Goal: Communication & Community: Answer question/provide support

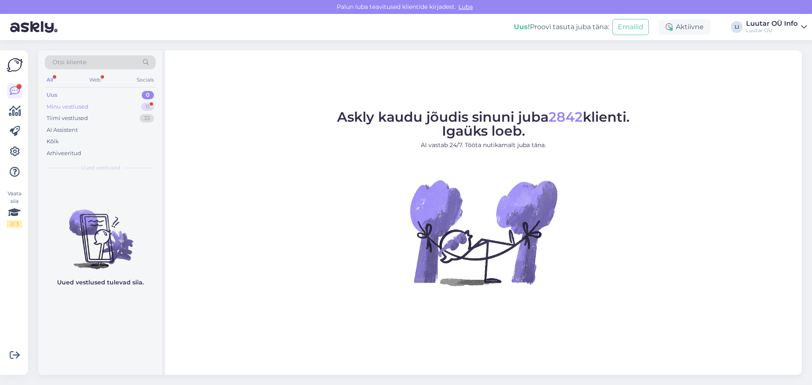
click at [149, 105] on div "11" at bounding box center [147, 107] width 13 height 8
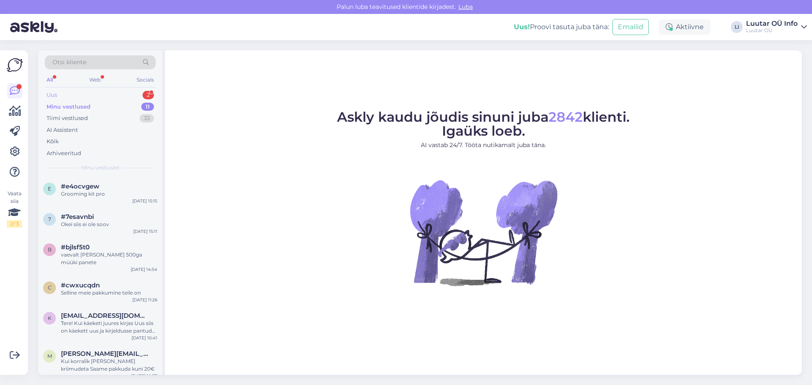
click at [147, 94] on div "2" at bounding box center [148, 95] width 11 height 8
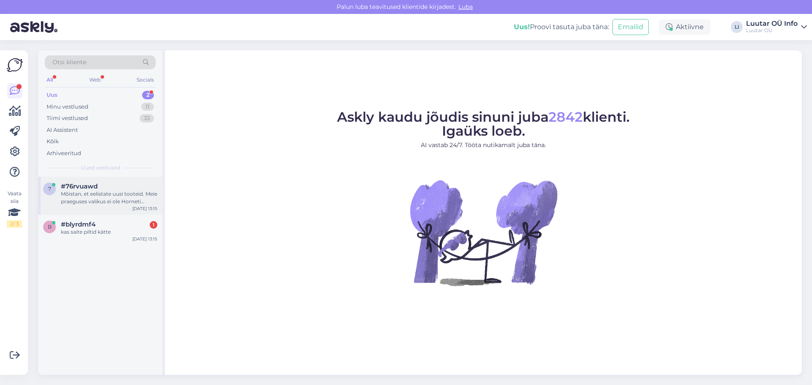
click at [107, 200] on div "Mõistan, et eelistate uusi tooteid. Meie praeguses valikus ei ole Horneti kauba…" at bounding box center [109, 197] width 96 height 15
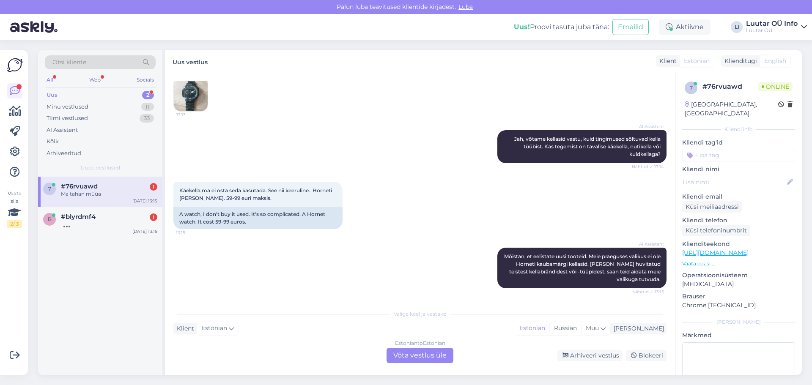
scroll to position [237, 0]
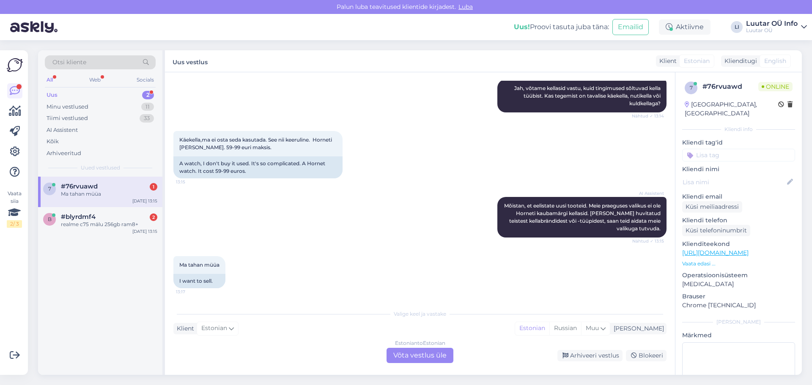
click at [109, 189] on div "#76rvuawd 1" at bounding box center [109, 187] width 96 height 8
click at [83, 225] on div "realme c75 mälu 256gb ram8+" at bounding box center [109, 225] width 96 height 8
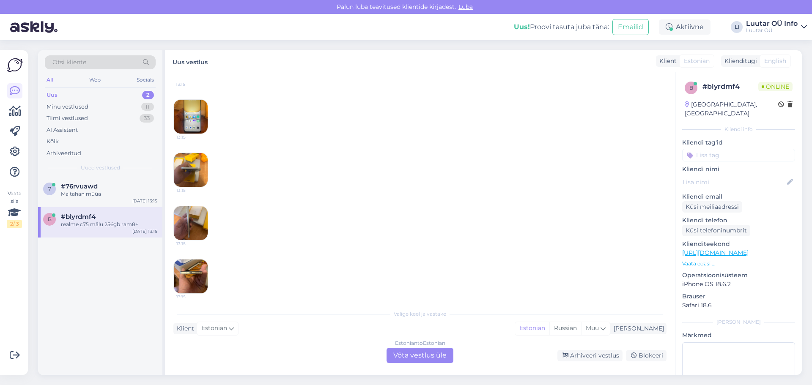
scroll to position [313, 0]
click at [191, 112] on img at bounding box center [191, 116] width 34 height 34
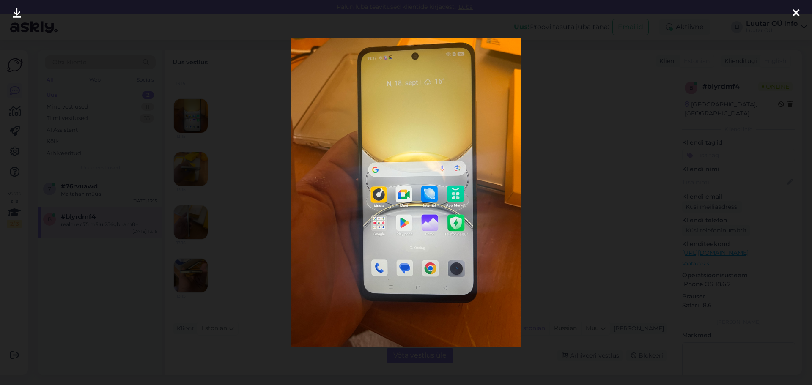
click at [14, 15] on icon at bounding box center [17, 13] width 8 height 11
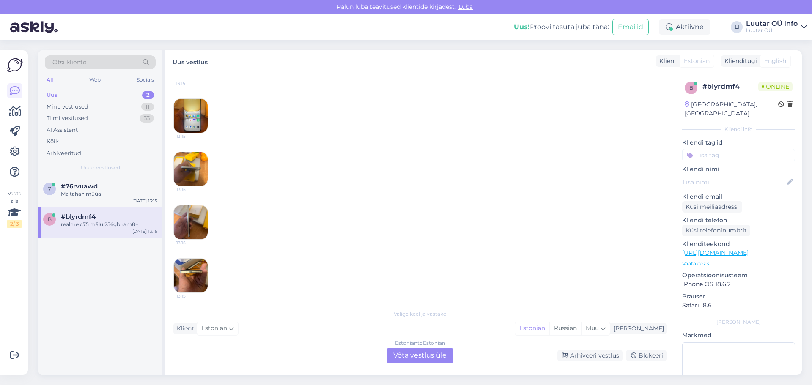
click at [190, 174] on img at bounding box center [191, 169] width 34 height 34
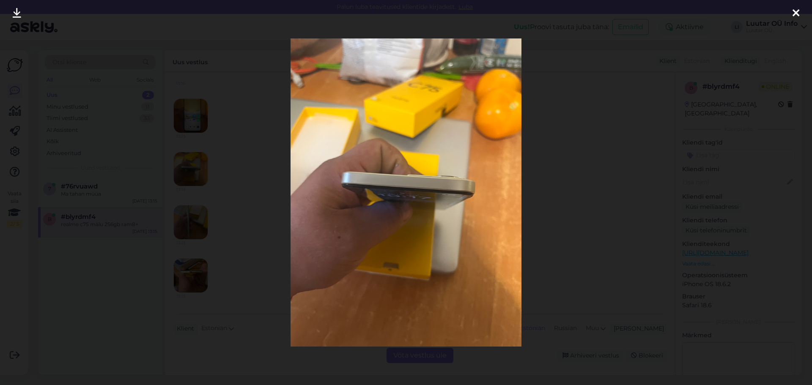
click at [15, 15] on icon at bounding box center [17, 13] width 8 height 11
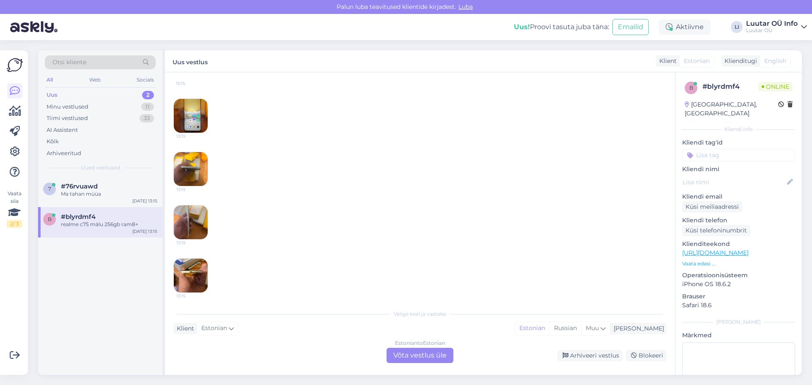
click at [191, 279] on img at bounding box center [191, 276] width 34 height 34
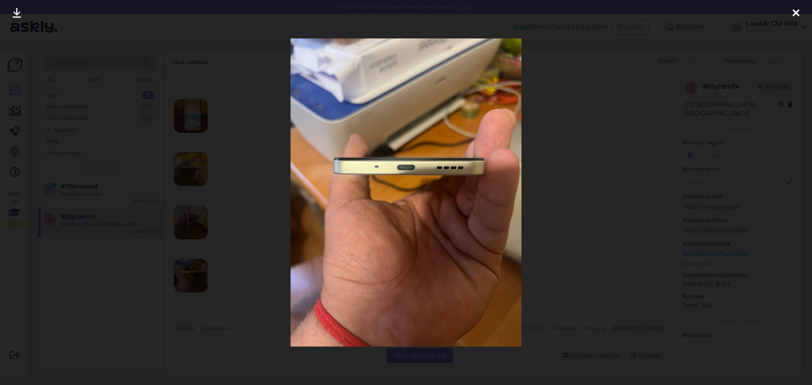
click at [14, 15] on icon at bounding box center [17, 13] width 8 height 11
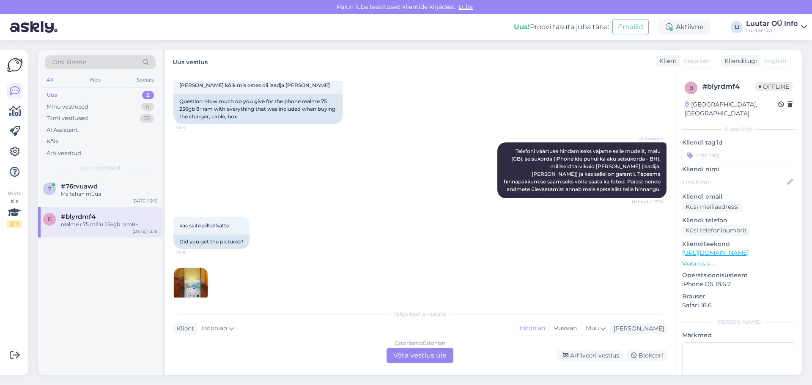
scroll to position [101, 0]
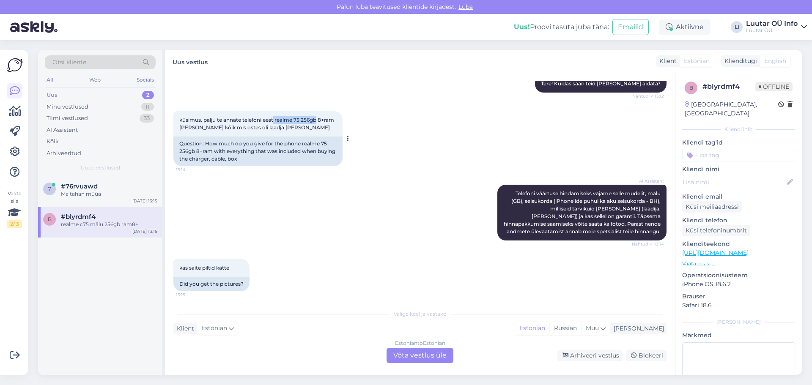
drag, startPoint x: 275, startPoint y: 121, endPoint x: 318, endPoint y: 117, distance: 43.3
click at [318, 117] on span "küsimus. palju te annate telefoni eest realme 75 256gb 8+ram [PERSON_NAME] kõik…" at bounding box center [257, 124] width 156 height 14
copy span "realme 75 256gb"
click at [408, 354] on div "Estonian to Estonian Võta vestlus üle" at bounding box center [420, 355] width 67 height 15
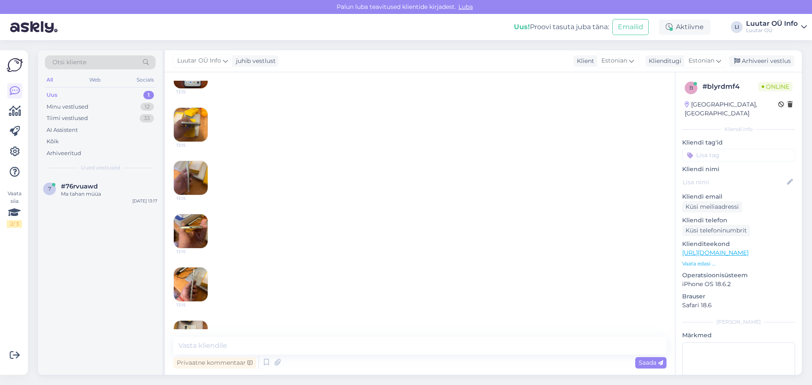
scroll to position [497, 0]
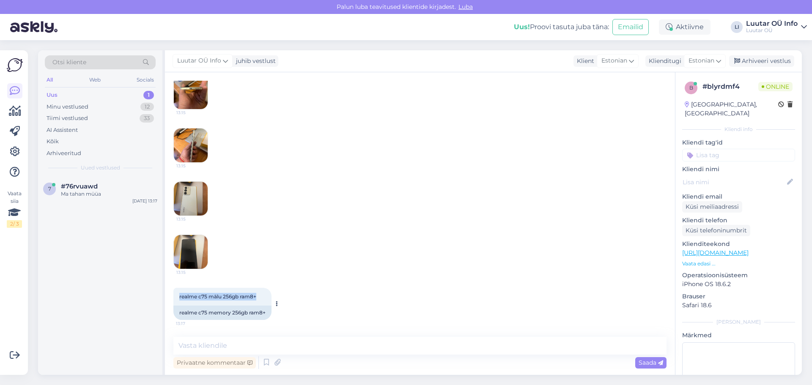
drag, startPoint x: 179, startPoint y: 296, endPoint x: 261, endPoint y: 292, distance: 82.6
click at [261, 292] on div "realme c75 mälu 256gb ram8+ 13:17" at bounding box center [222, 297] width 98 height 18
copy span "realme c75 mälu 256gb ram8+"
click at [206, 346] on textarea at bounding box center [419, 346] width 493 height 18
type textarea "Uurime"
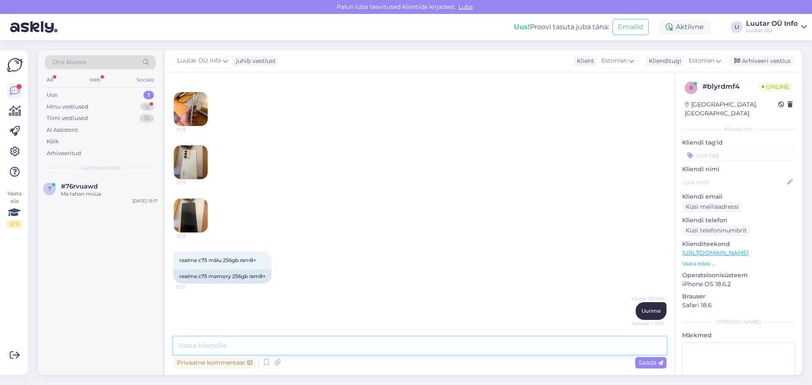
scroll to position [569, 0]
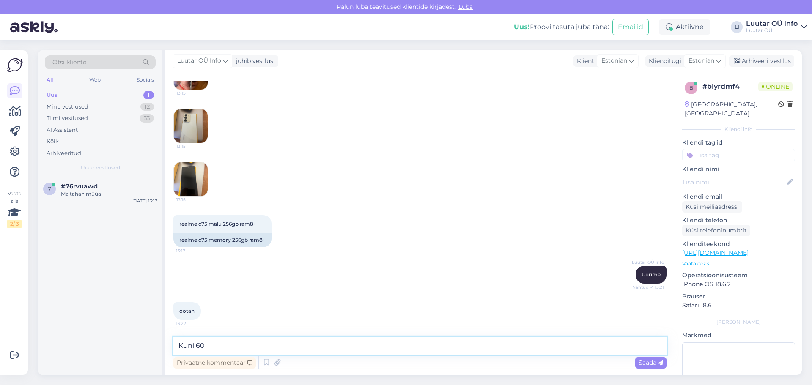
drag, startPoint x: 248, startPoint y: 347, endPoint x: 347, endPoint y: 381, distance: 104.7
click at [307, 371] on div "Vestlus algas [DATE] tere oleks selline 13:12 hello it would be like this AI As…" at bounding box center [420, 223] width 510 height 303
type textarea "Kuni 60€ saame teile [GEOGRAPHIC_DATA]"
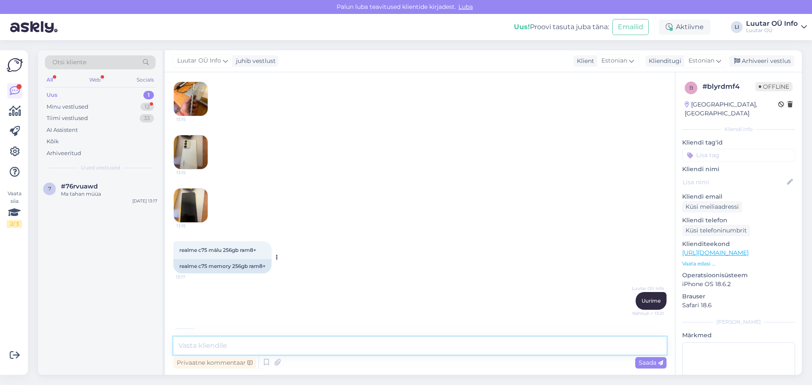
scroll to position [606, 0]
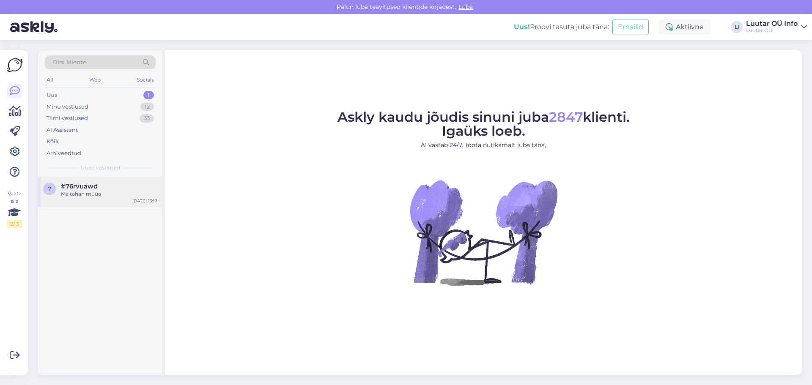
click at [88, 191] on div "Ma tahan müüa" at bounding box center [109, 194] width 96 height 8
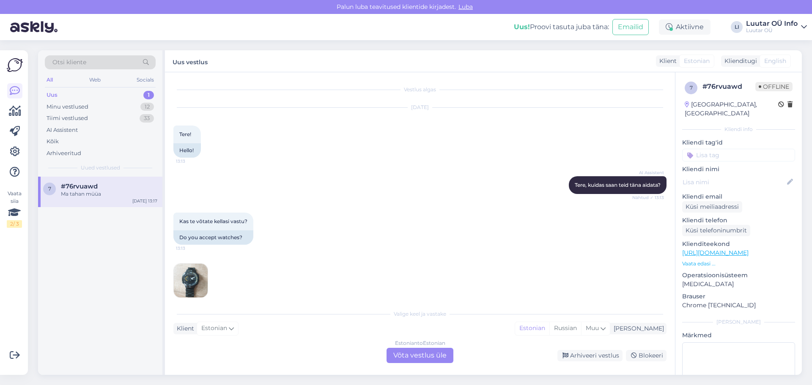
scroll to position [237, 0]
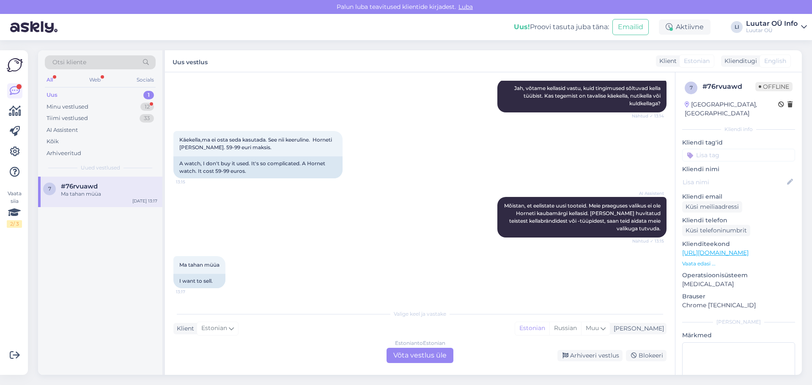
click at [148, 95] on div "1" at bounding box center [148, 95] width 11 height 8
click at [104, 190] on div "Ma tahan müüa" at bounding box center [109, 194] width 96 height 8
click at [148, 96] on div "1" at bounding box center [148, 95] width 11 height 8
